Goal: Transaction & Acquisition: Obtain resource

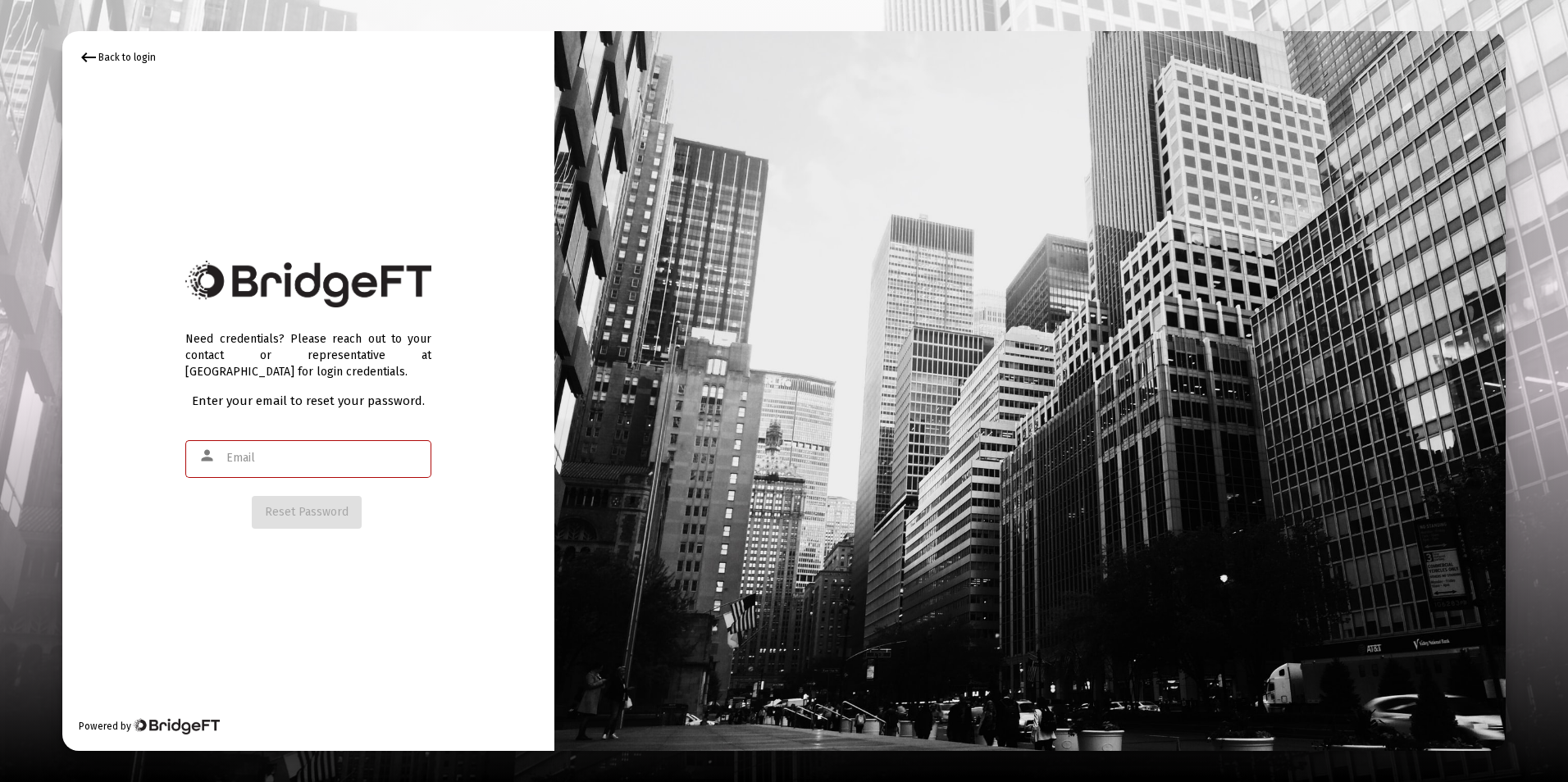
click at [315, 453] on input "text" at bounding box center [324, 458] width 197 height 13
type input "[EMAIL_ADDRESS][DOMAIN_NAME]"
click at [325, 519] on span "Reset Password" at bounding box center [307, 512] width 84 height 14
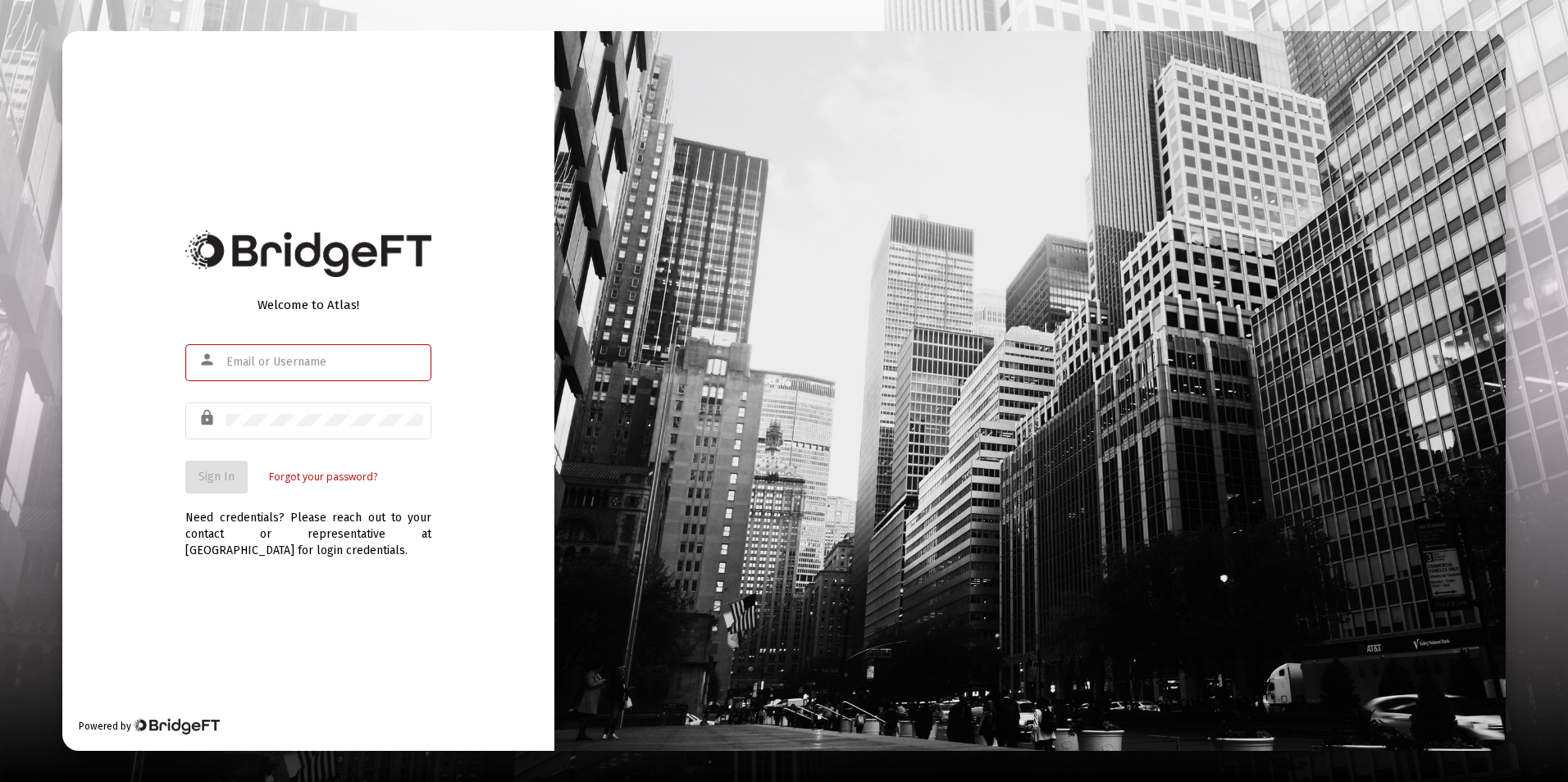
type input "[EMAIL_ADDRESS][DOMAIN_NAME]"
click at [240, 480] on button "Sign In" at bounding box center [217, 477] width 63 height 33
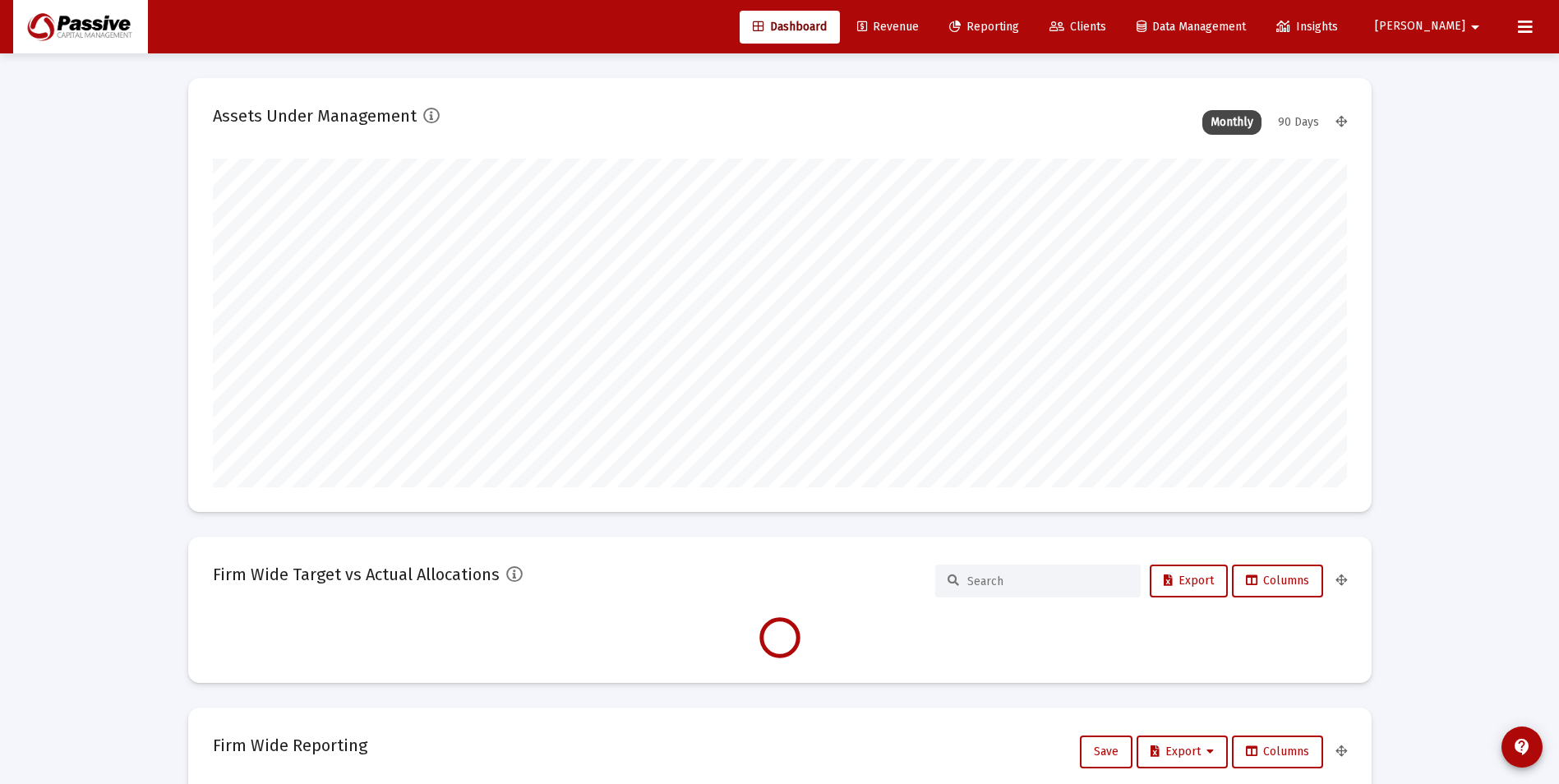
type input "2025-08-15"
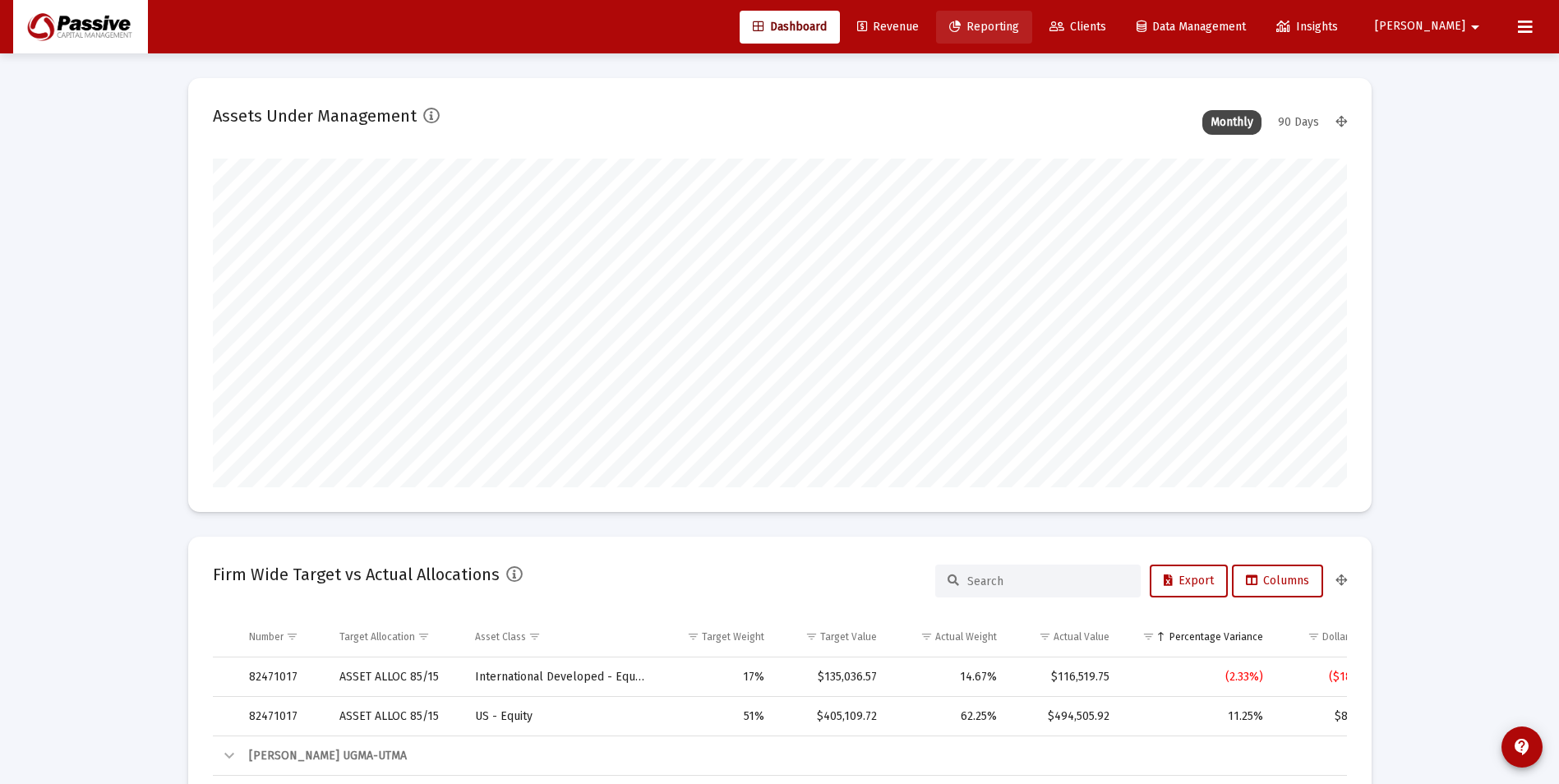
click at [1019, 28] on span "Reporting" at bounding box center [984, 26] width 70 height 14
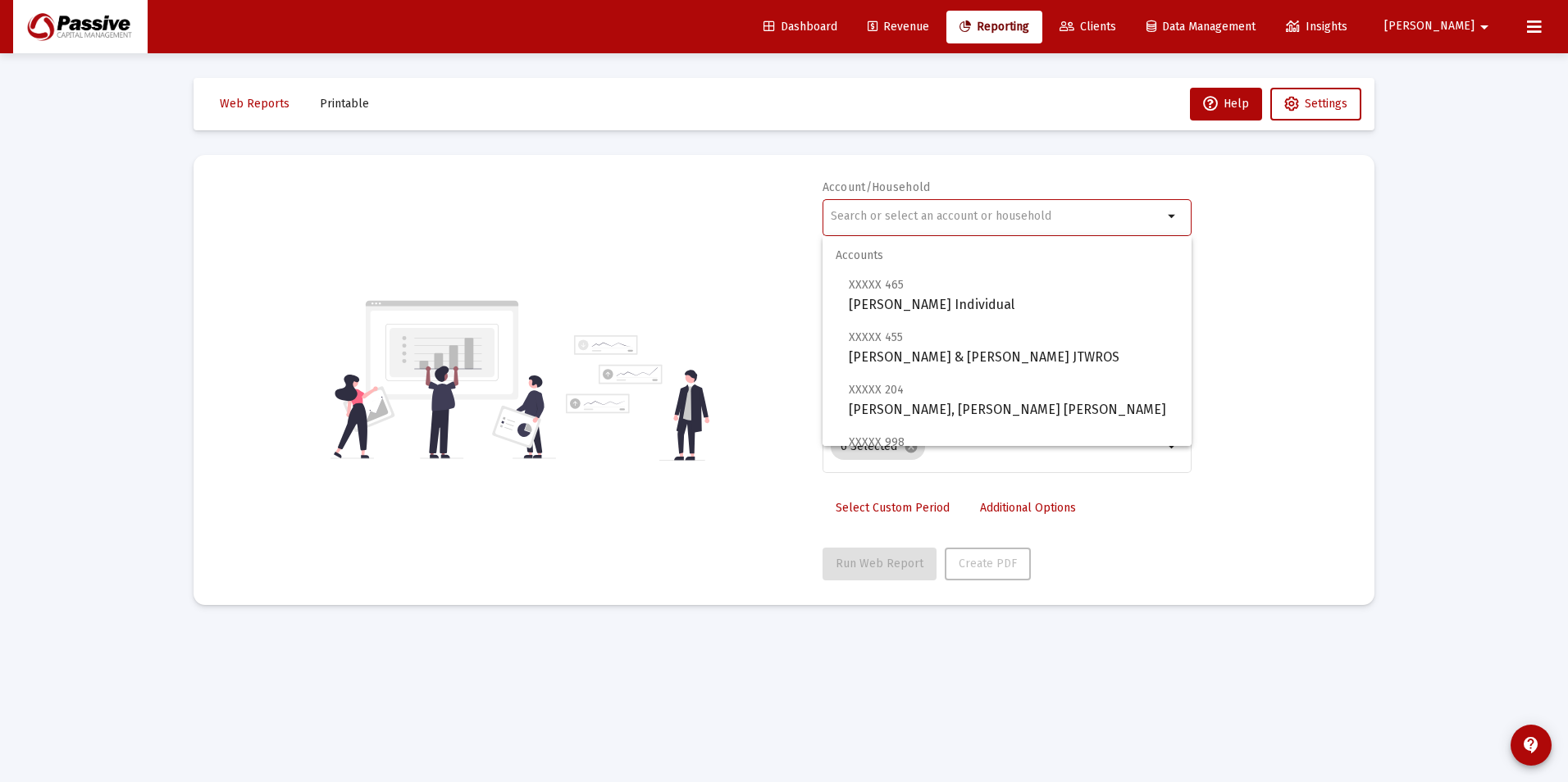
click at [962, 211] on input "text" at bounding box center [996, 216] width 332 height 13
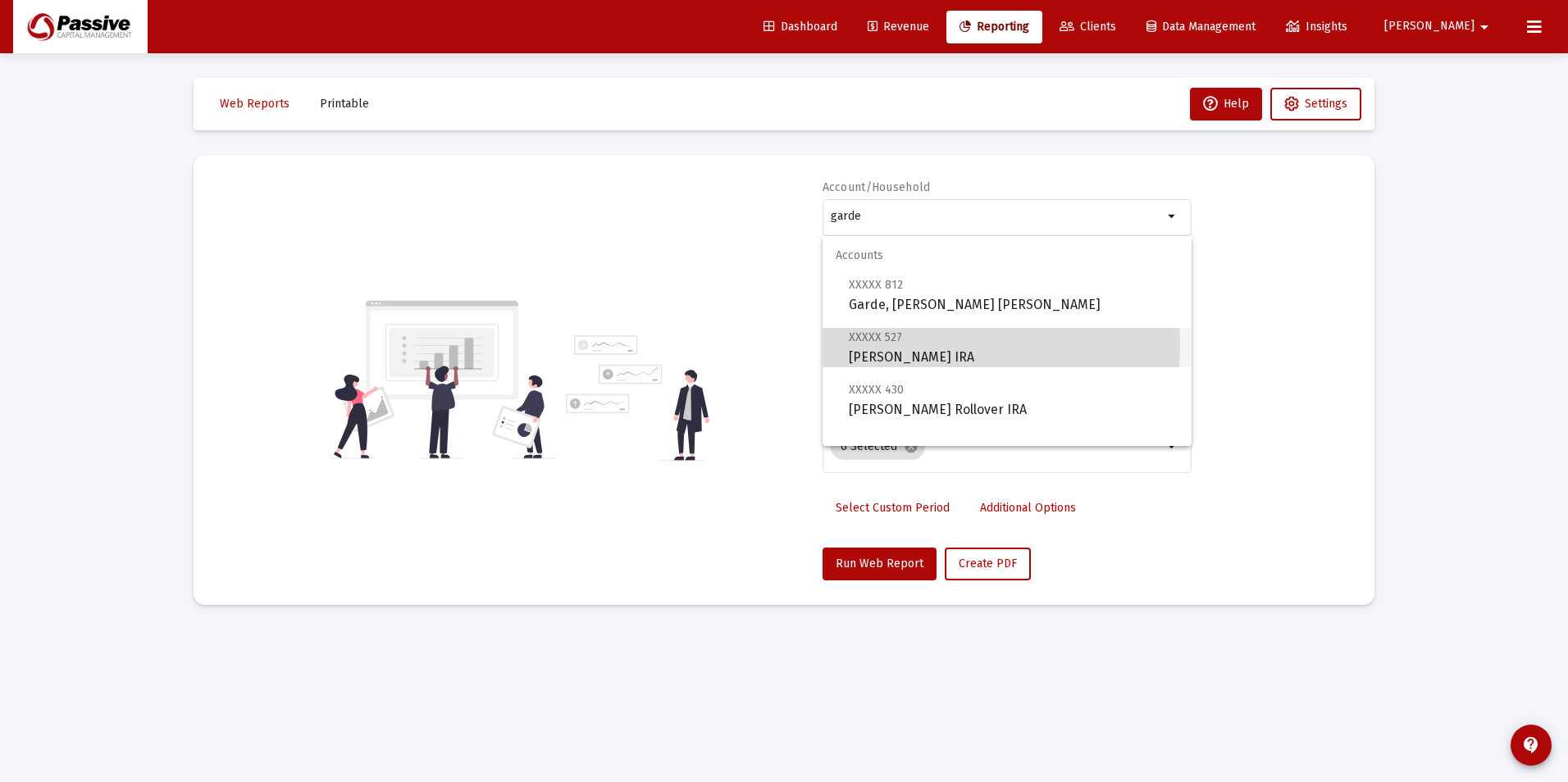
click at [951, 346] on span "XXXXX 527 Garde, John Rollover IRA" at bounding box center [1014, 347] width 329 height 40
type input "Garde, John Rollover IRA"
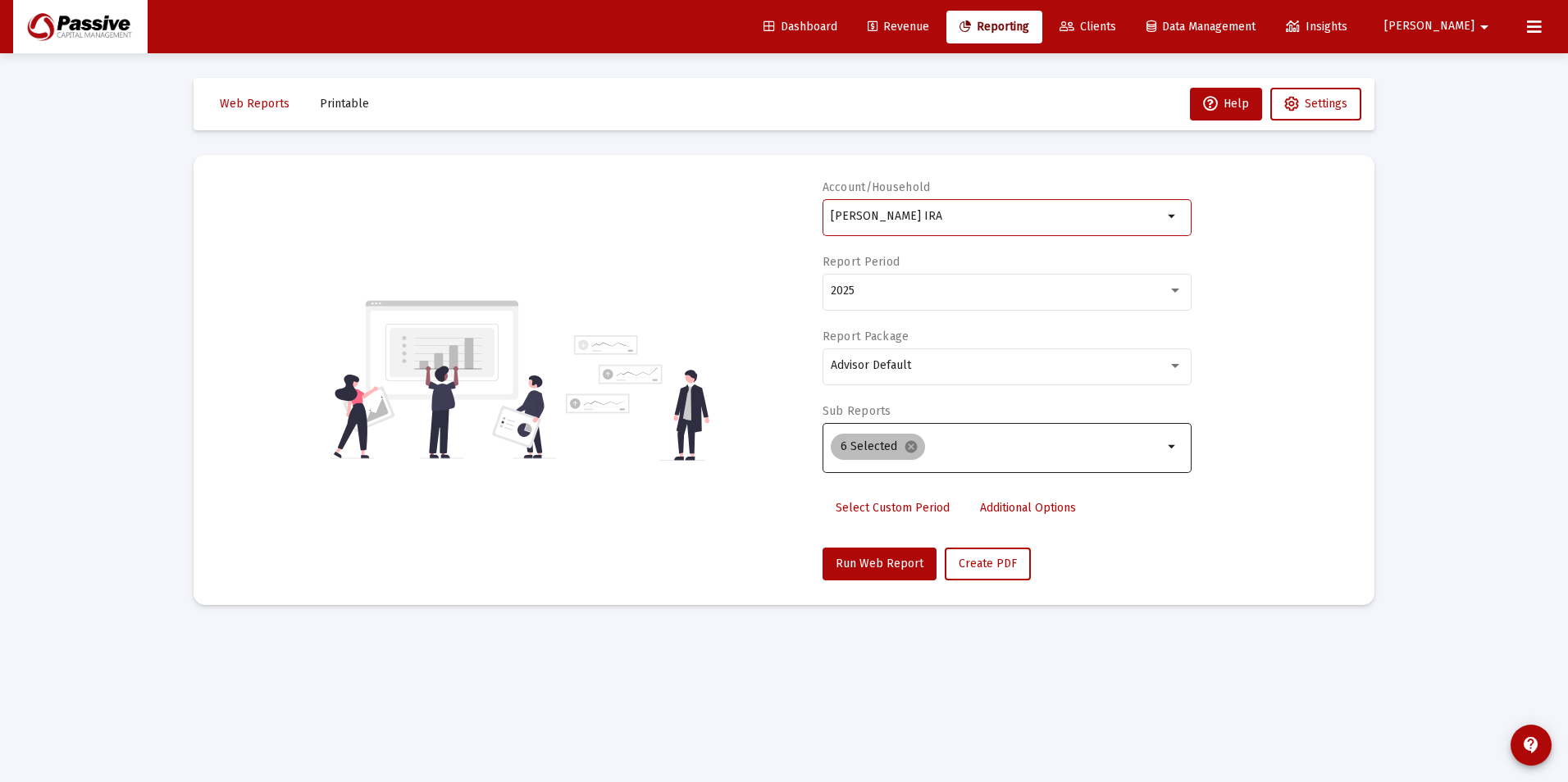
click at [914, 445] on mat-icon "cancel" at bounding box center [912, 447] width 15 height 15
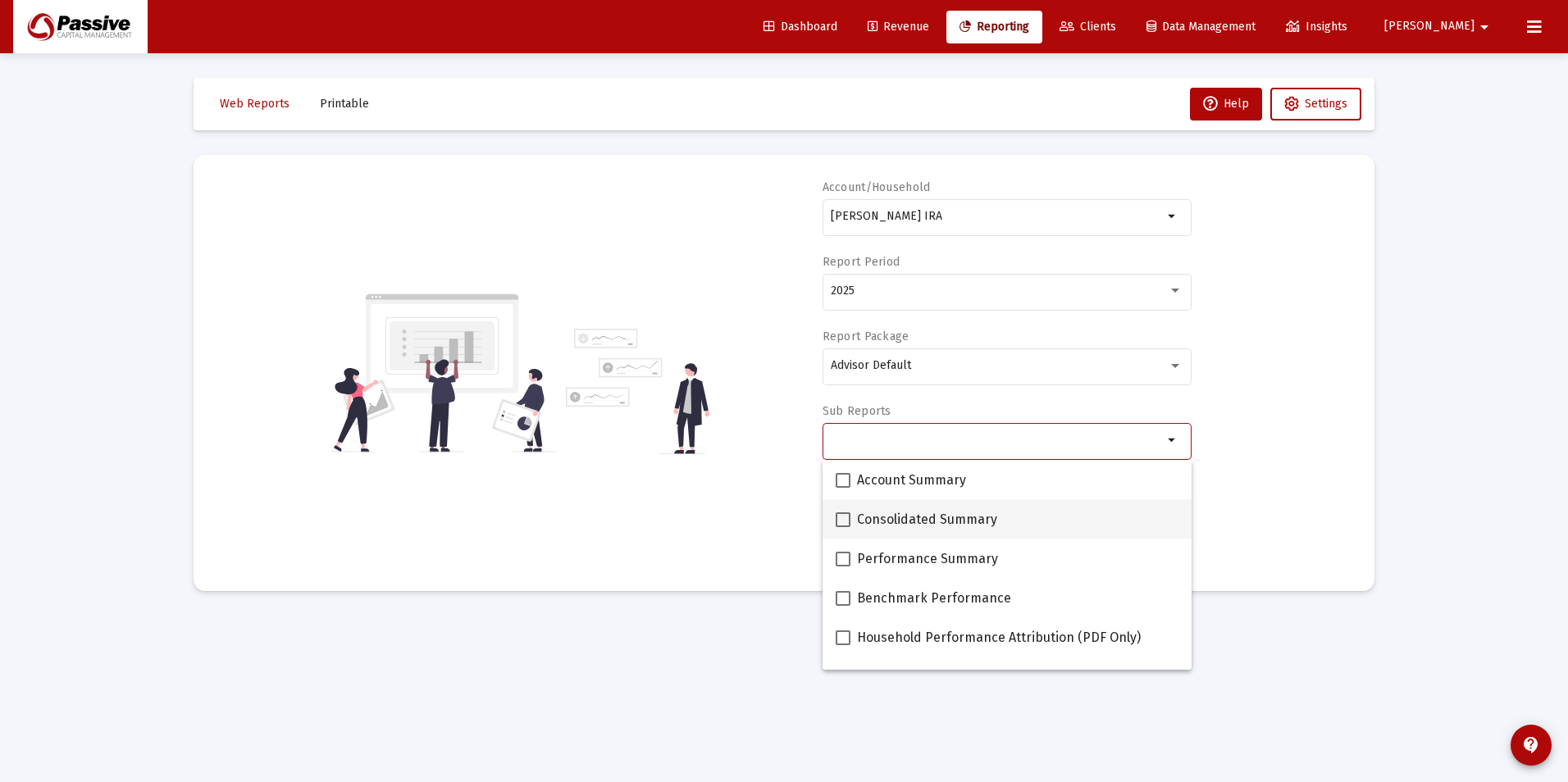
scroll to position [164, 0]
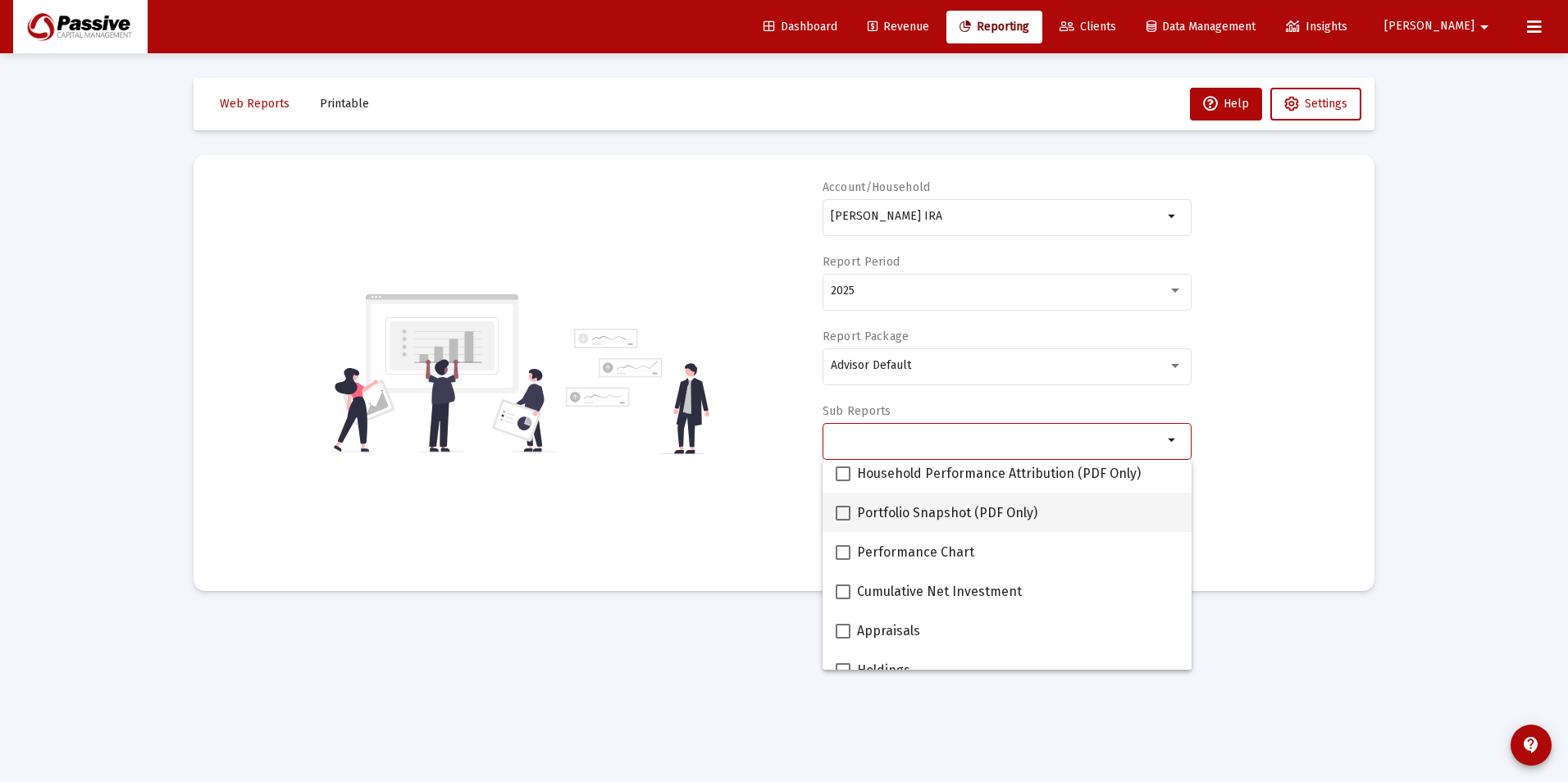
click at [931, 518] on span "Portfolio Snapshot (PDF Only)" at bounding box center [947, 514] width 180 height 20
click at [843, 520] on input "Portfolio Snapshot (PDF Only)" at bounding box center [842, 520] width 1 height 1
checkbox input "true"
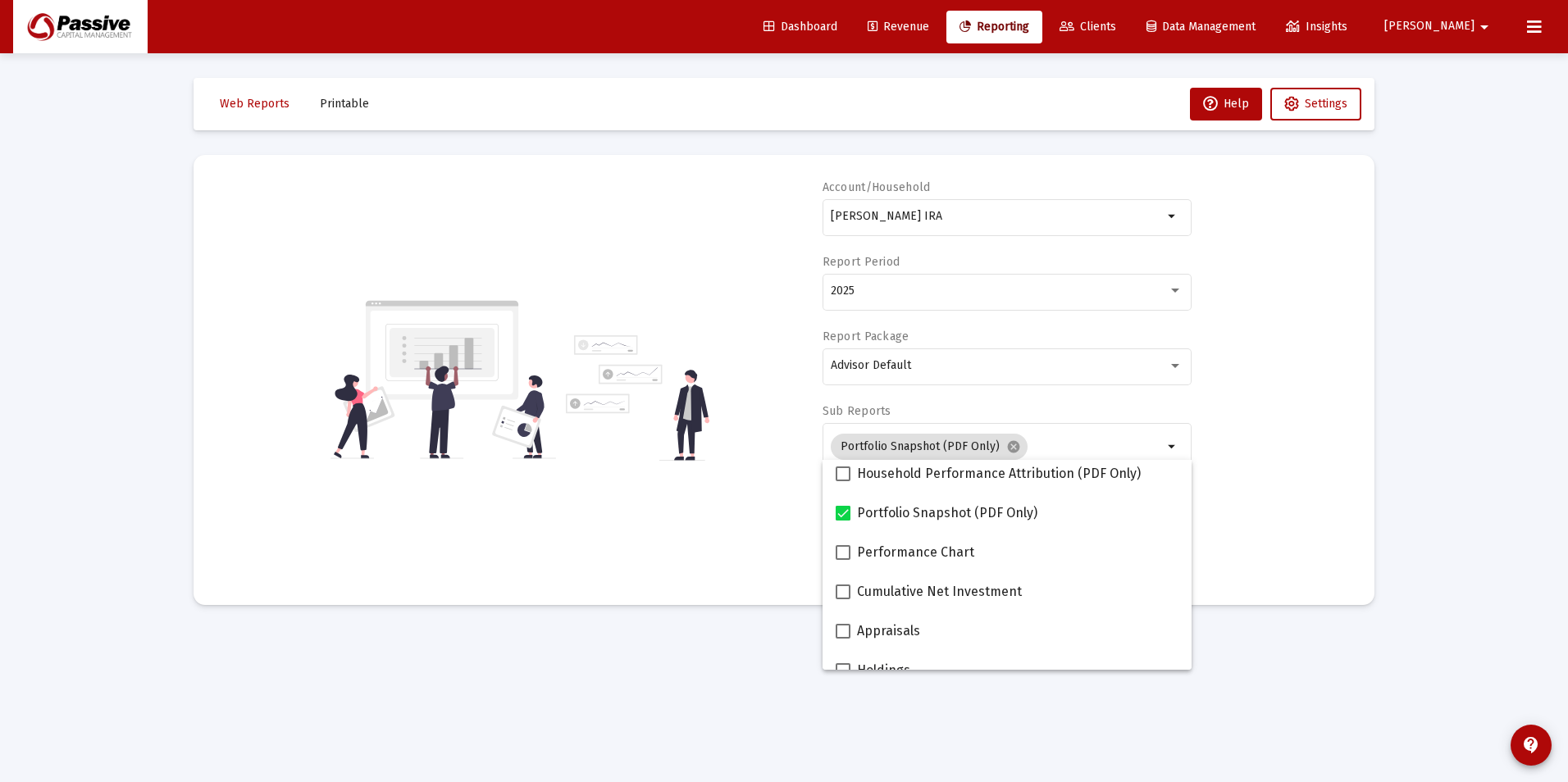
drag, startPoint x: 682, startPoint y: 564, endPoint x: 719, endPoint y: 580, distance: 40.3
click at [681, 565] on div "Account/Household Garde, John Rollover IRA arrow_drop_down Report Period 2025 R…" at bounding box center [784, 379] width 1132 height 401
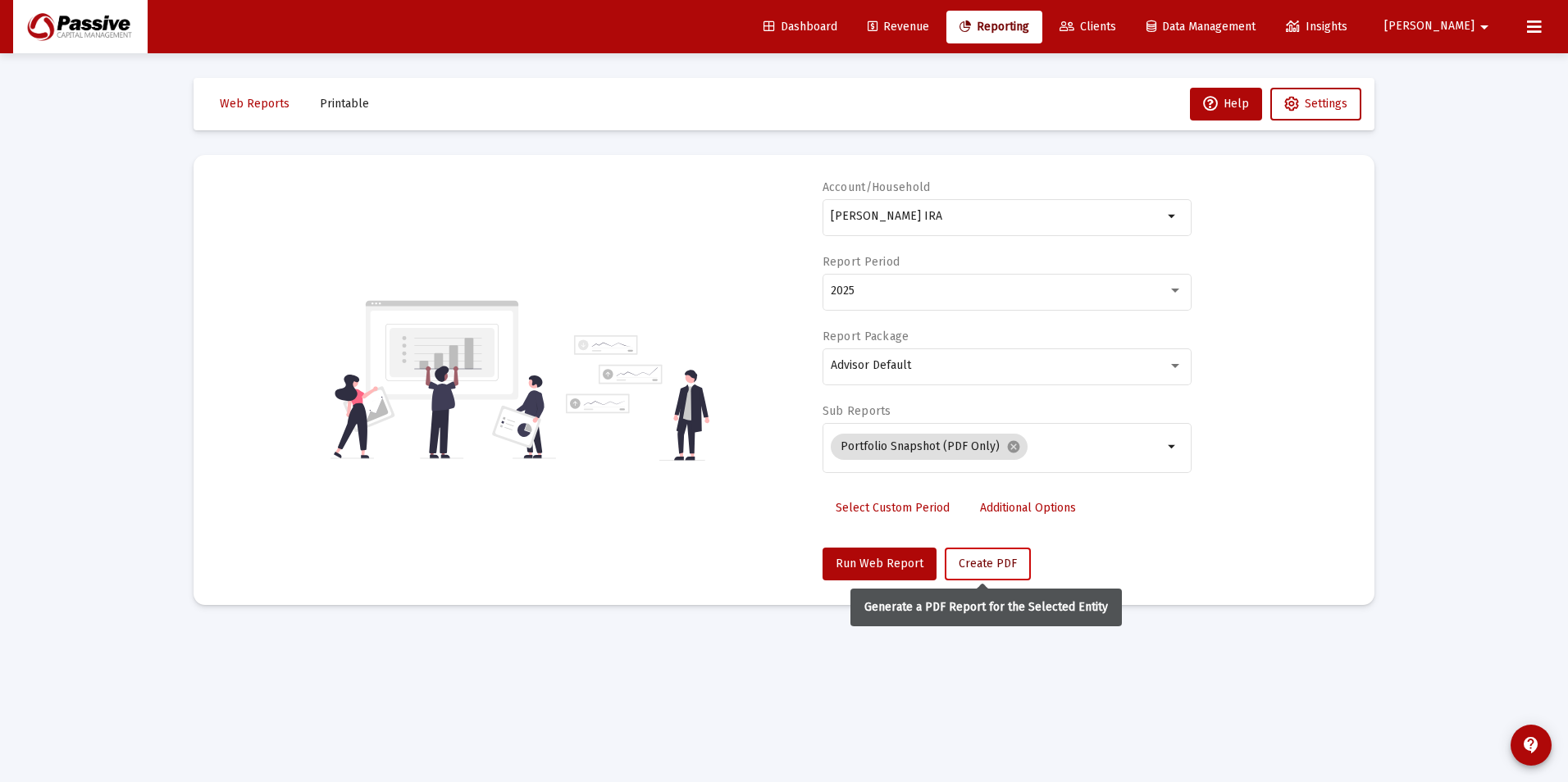
click at [987, 560] on span "Create PDF" at bounding box center [987, 563] width 58 height 14
click at [337, 116] on button "Printable" at bounding box center [345, 105] width 76 height 33
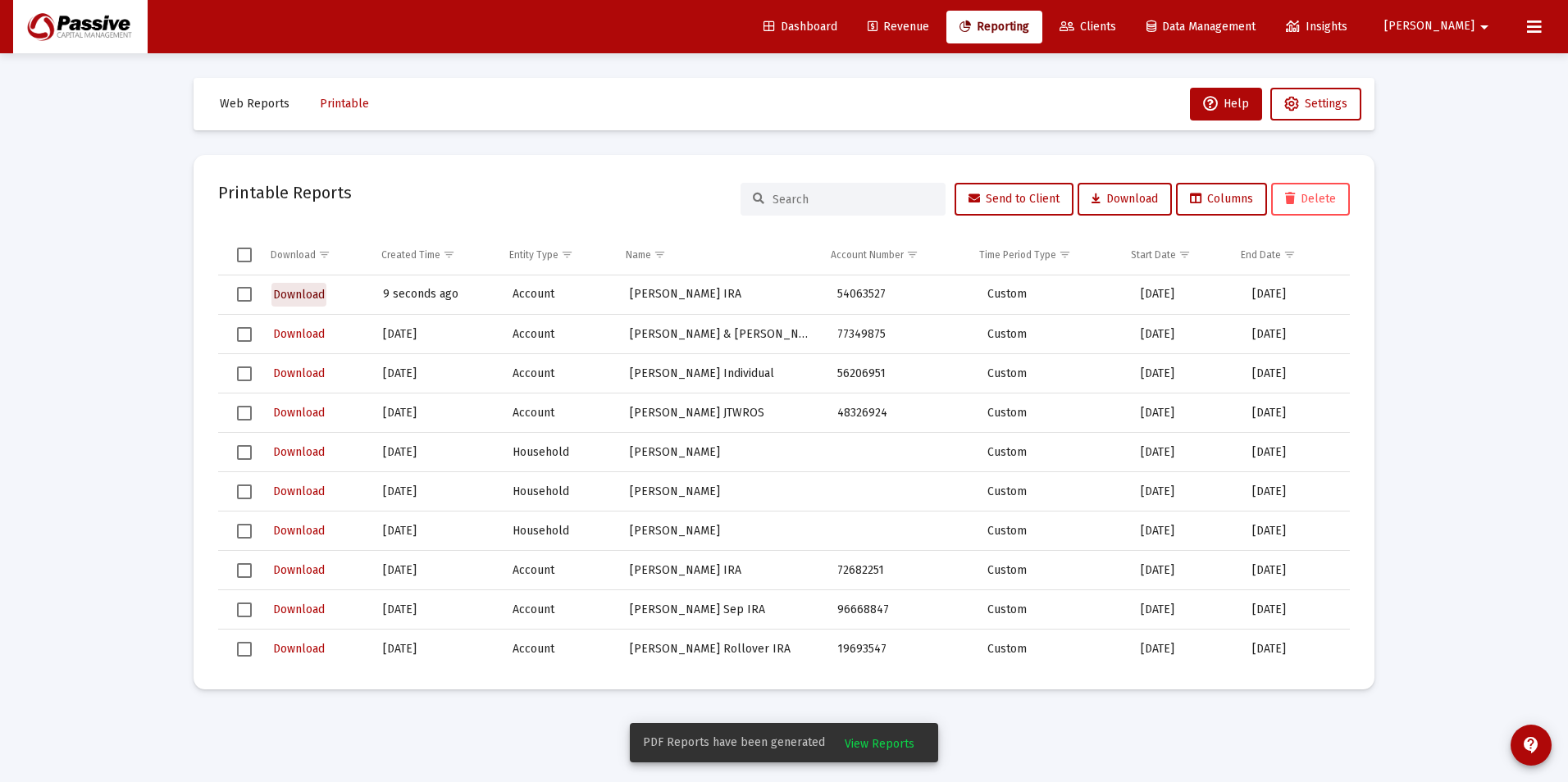
click at [303, 298] on span "Download" at bounding box center [299, 295] width 52 height 14
